Goal: Information Seeking & Learning: Learn about a topic

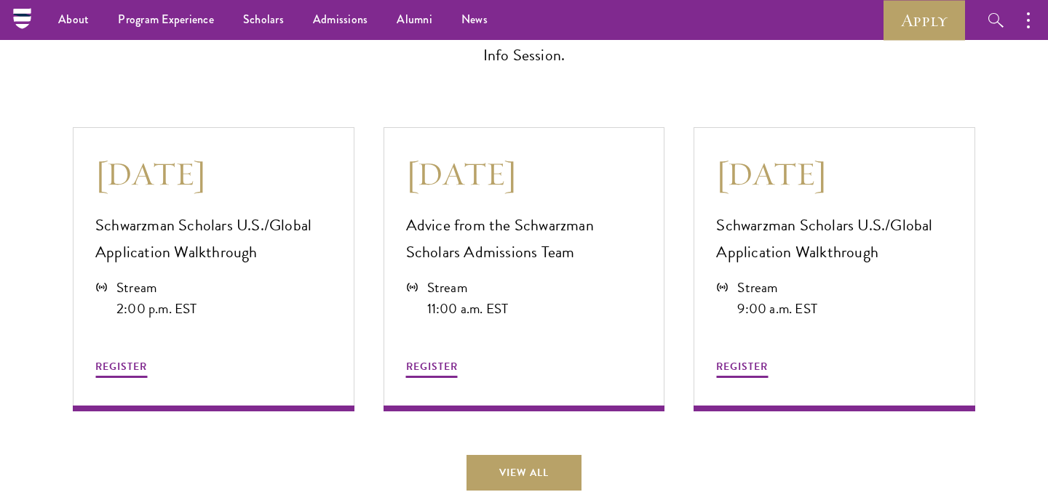
scroll to position [3583, 0]
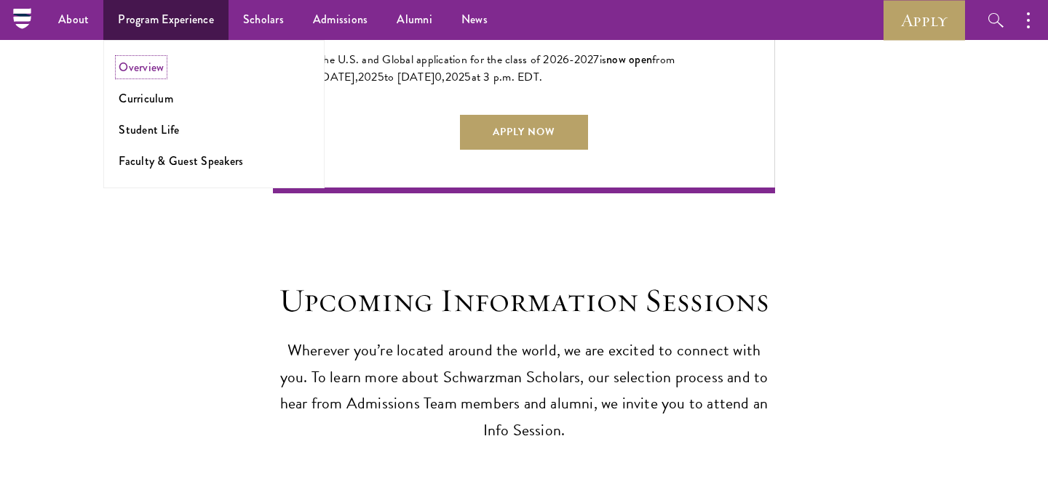
click at [149, 64] on link "Overview" at bounding box center [141, 67] width 45 height 17
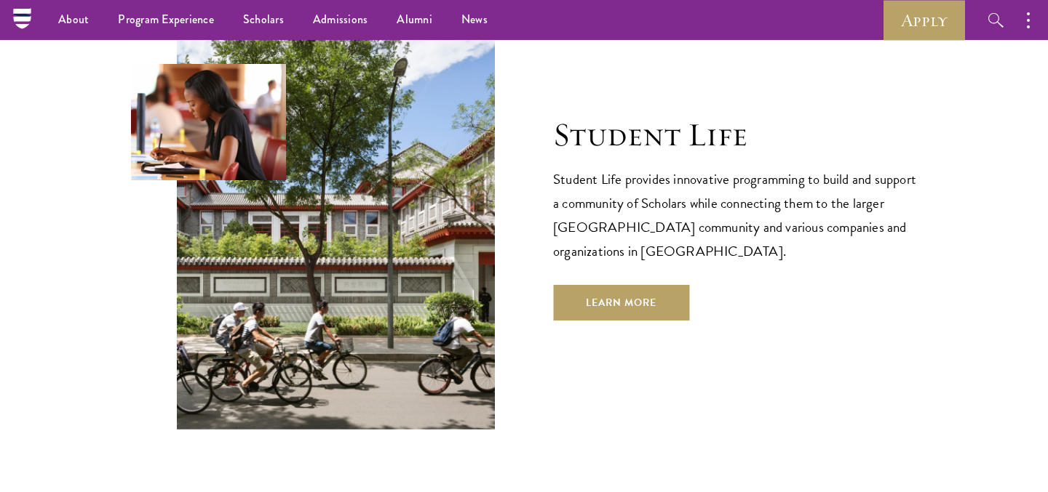
scroll to position [3415, 0]
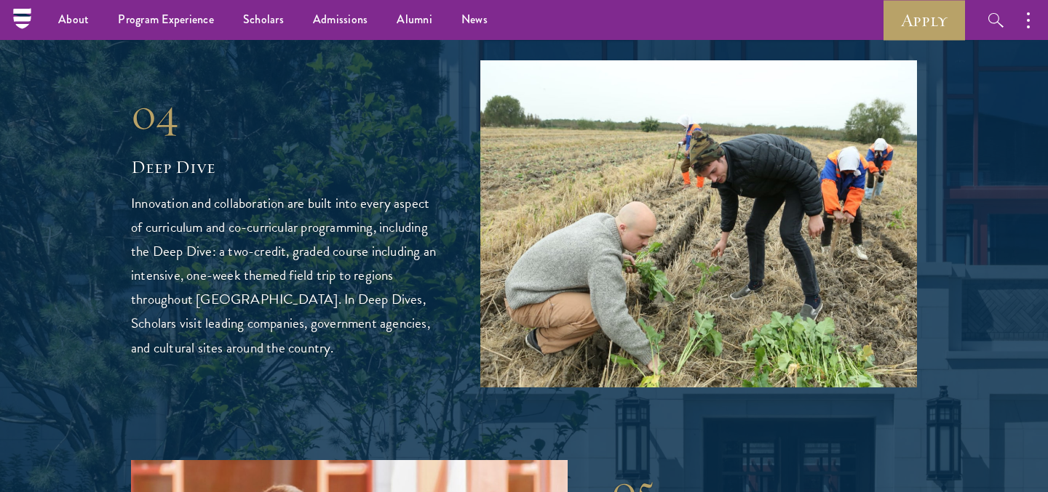
click at [170, 155] on h2 "Deep Dive" at bounding box center [284, 167] width 306 height 25
click at [170, 88] on div "04" at bounding box center [284, 114] width 306 height 52
click at [654, 187] on img at bounding box center [698, 223] width 436 height 327
click at [361, 258] on p "Innovation and collaboration are built into every aspect of curriculum and co-c…" at bounding box center [284, 275] width 306 height 168
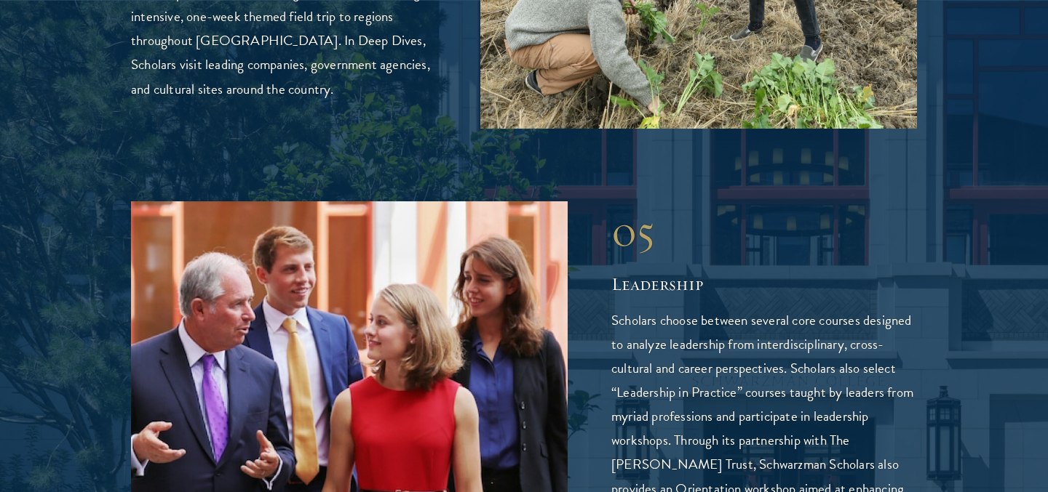
scroll to position [3679, 0]
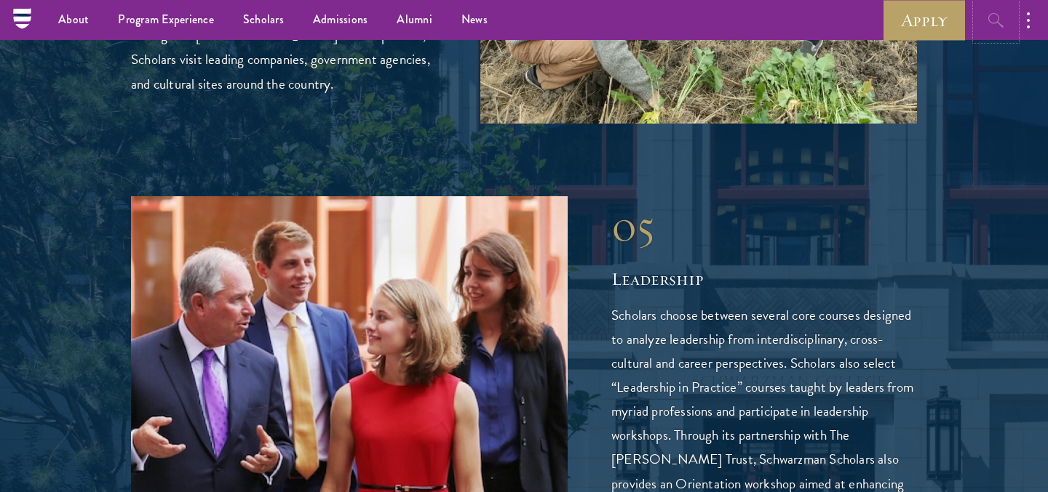
click at [994, 27] on icon "button" at bounding box center [995, 20] width 17 height 17
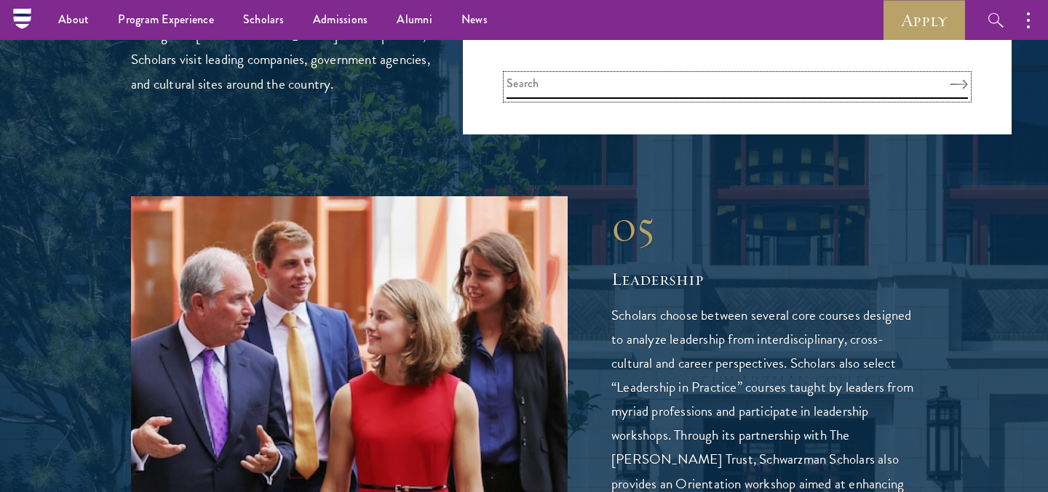
click at [690, 87] on input "search" at bounding box center [736, 87] width 461 height 24
type input "deep dive"
click at [950, 79] on button "Search" at bounding box center [958, 84] width 17 height 10
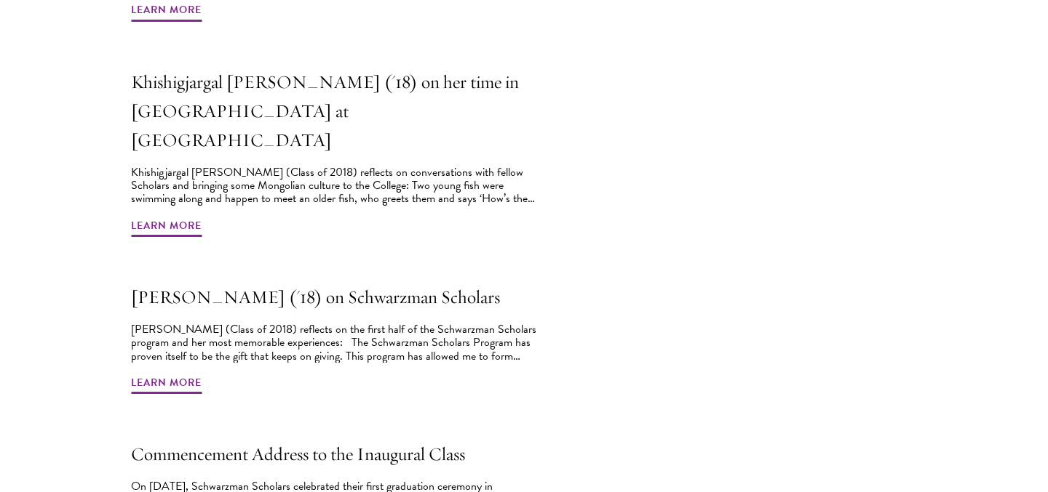
scroll to position [1937, 0]
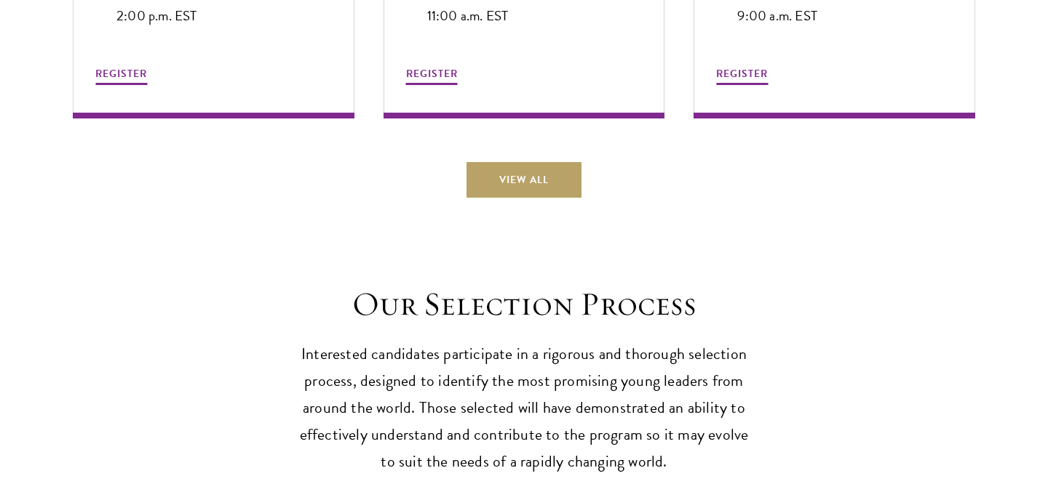
scroll to position [4435, 0]
